Goal: Obtain resource: Obtain resource

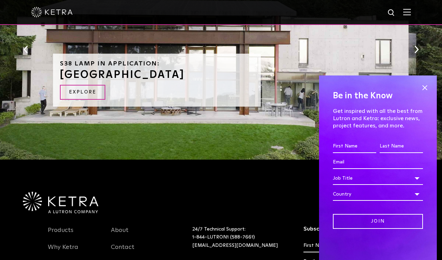
scroll to position [825, 0]
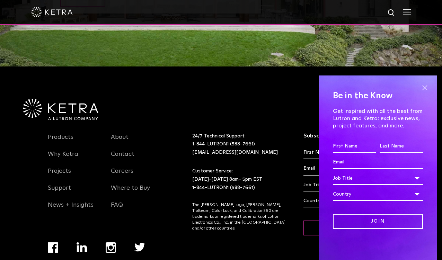
click at [424, 89] on span at bounding box center [425, 87] width 10 height 10
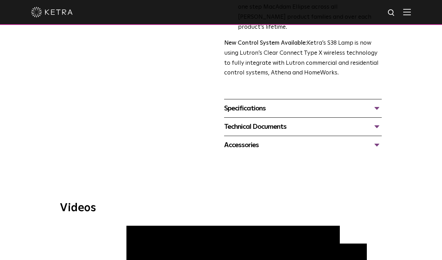
scroll to position [277, 0]
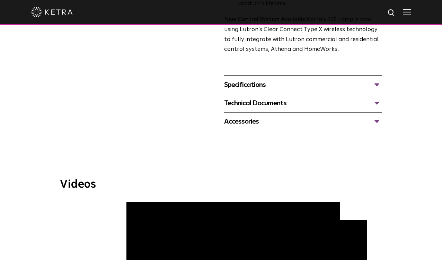
click at [247, 79] on div "Specifications" at bounding box center [303, 84] width 158 height 11
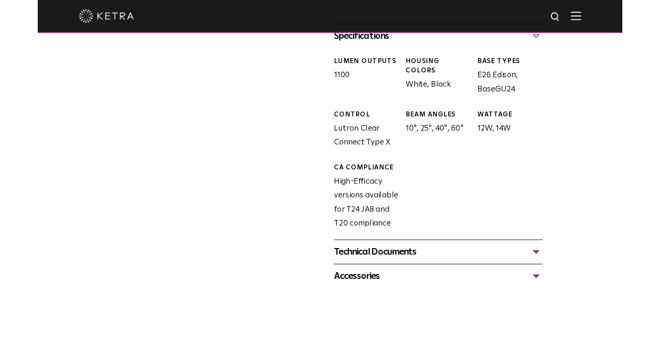
scroll to position [346, 0]
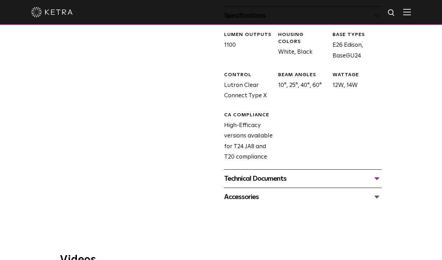
click at [257, 173] on div "Technical Documents" at bounding box center [303, 178] width 158 height 11
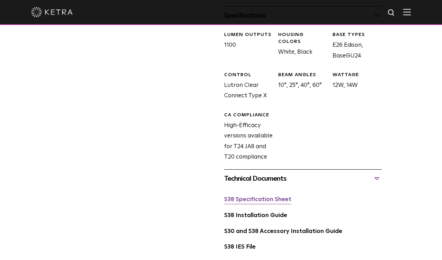
click at [252, 197] on link "S38 Specification Sheet" at bounding box center [257, 200] width 67 height 6
